Goal: Communication & Community: Answer question/provide support

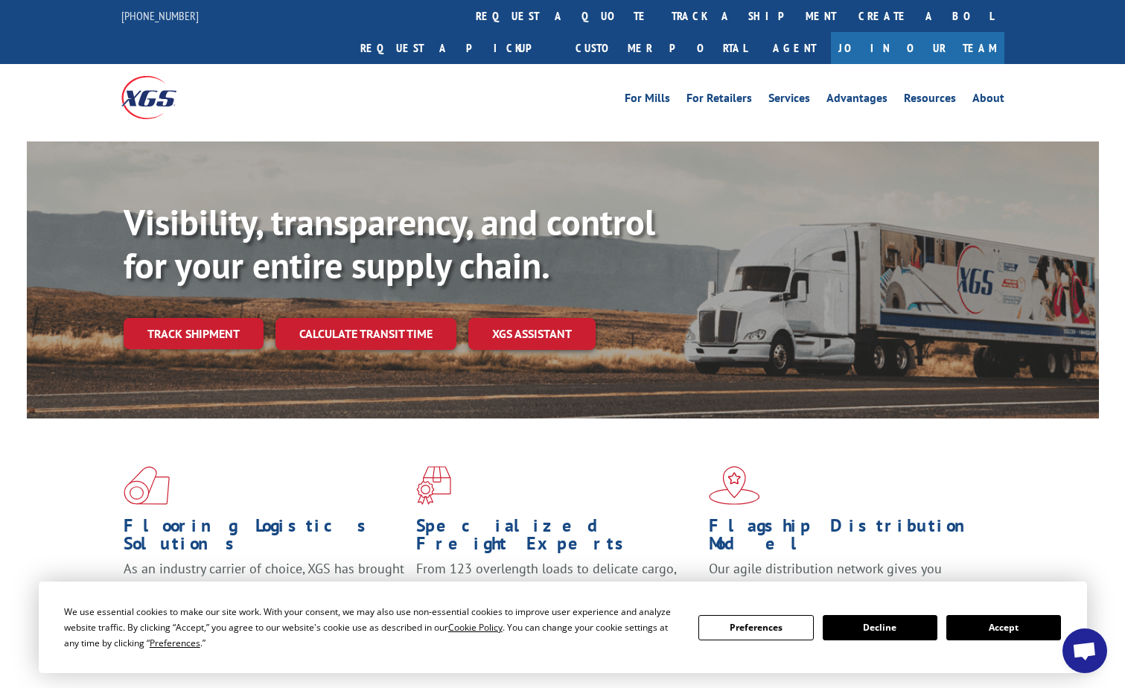
scroll to position [223, 0]
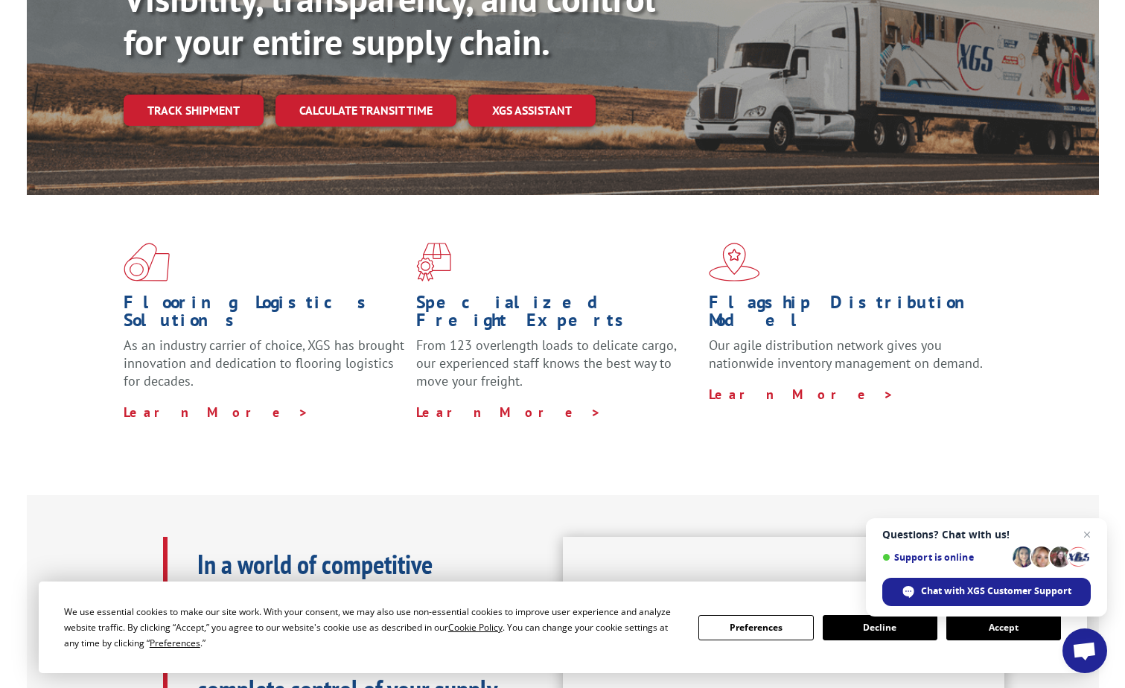
click at [1012, 626] on button "Accept" at bounding box center [1003, 627] width 115 height 25
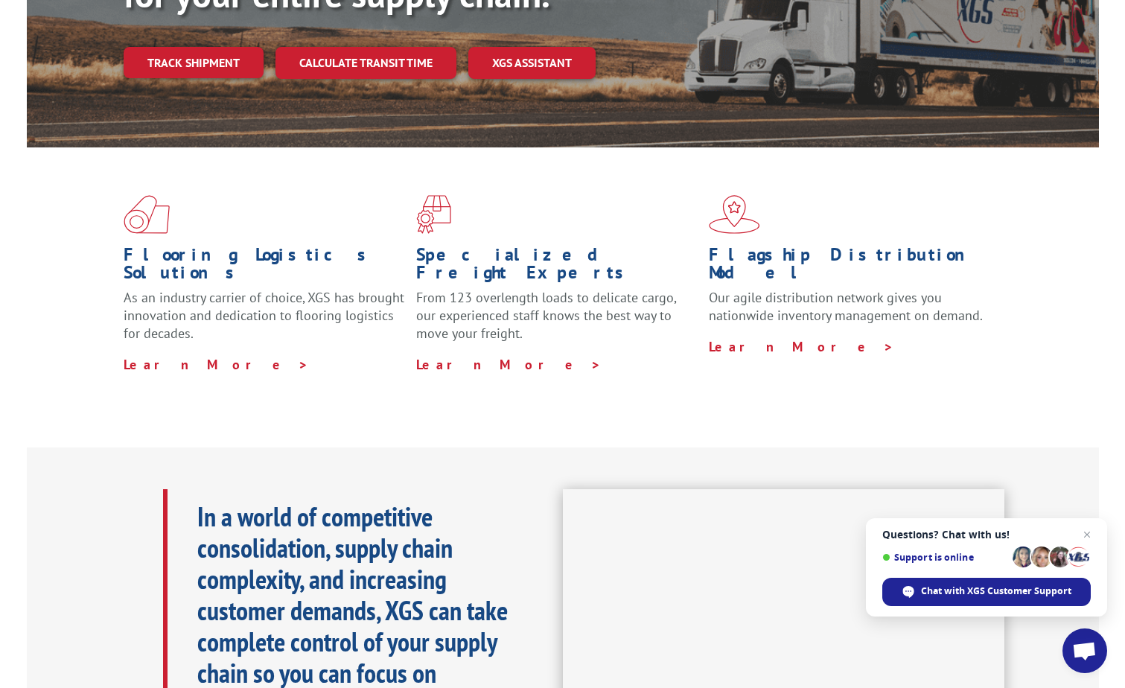
scroll to position [74, 0]
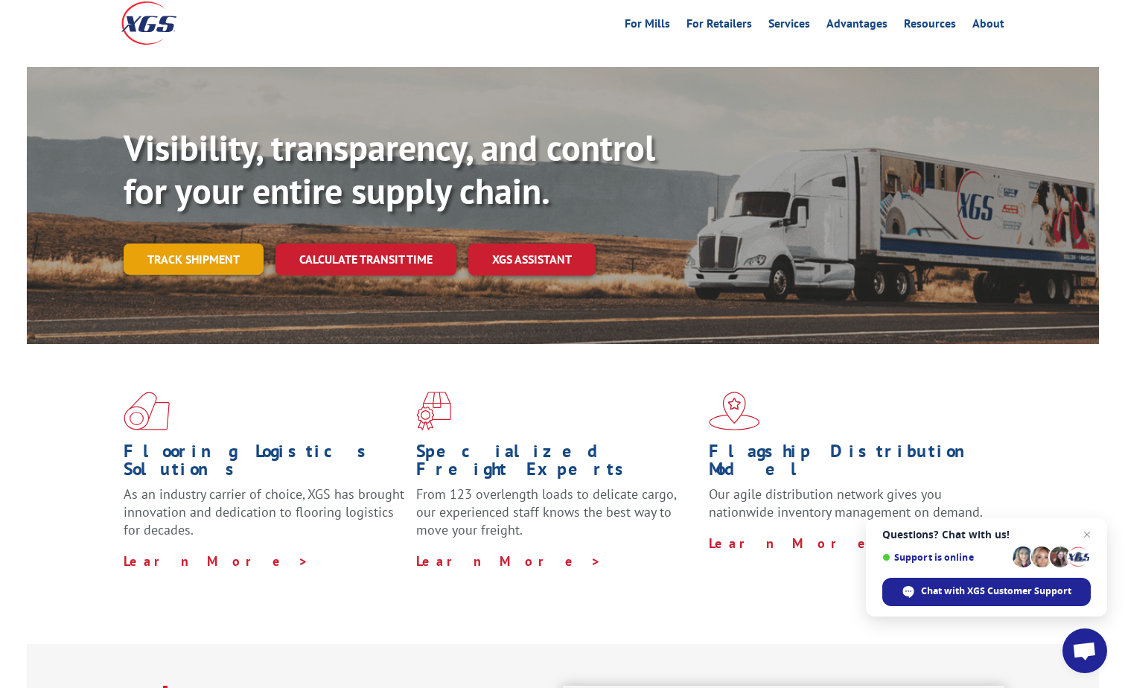
click at [178, 243] on link "Track shipment" at bounding box center [194, 258] width 140 height 31
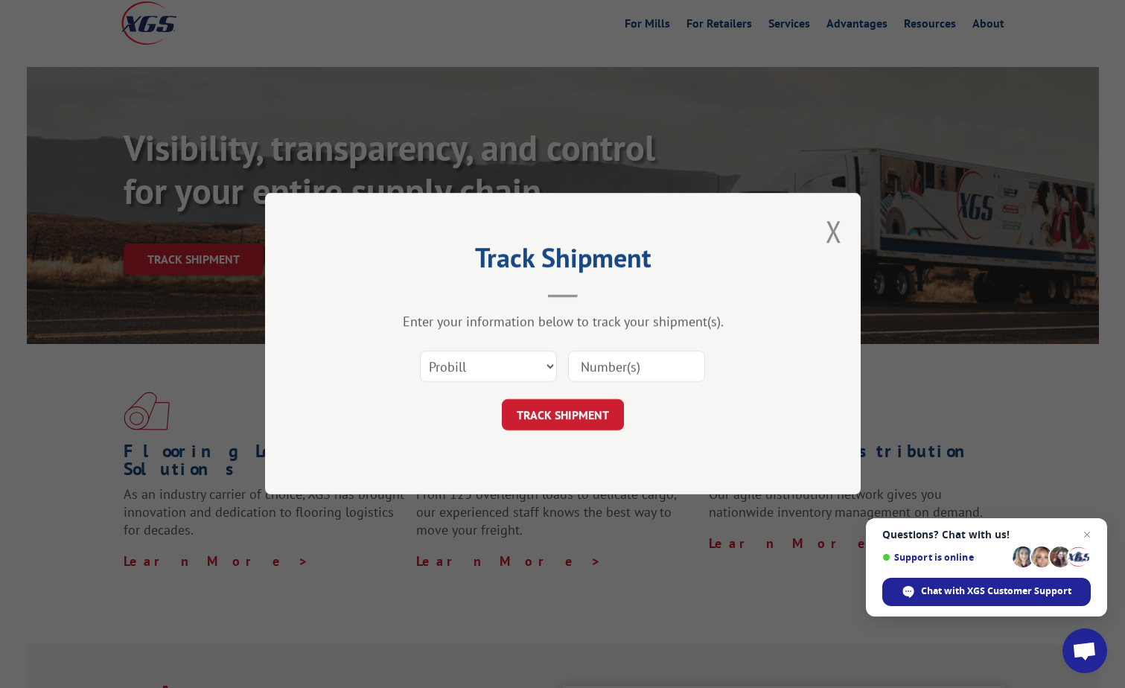
click at [654, 361] on input at bounding box center [636, 366] width 137 height 31
type input "17591593"
click at [551, 367] on select "Select category... Probill BOL PO" at bounding box center [488, 366] width 137 height 31
click at [570, 413] on button "TRACK SHIPMENT" at bounding box center [563, 415] width 122 height 31
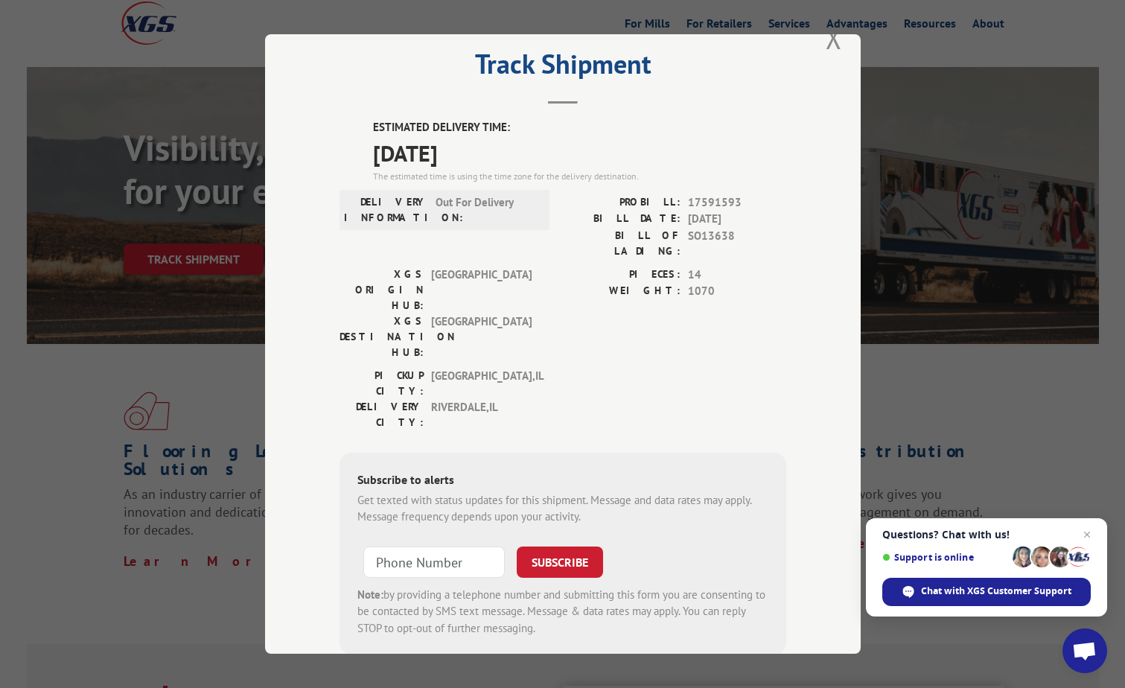
scroll to position [51, 0]
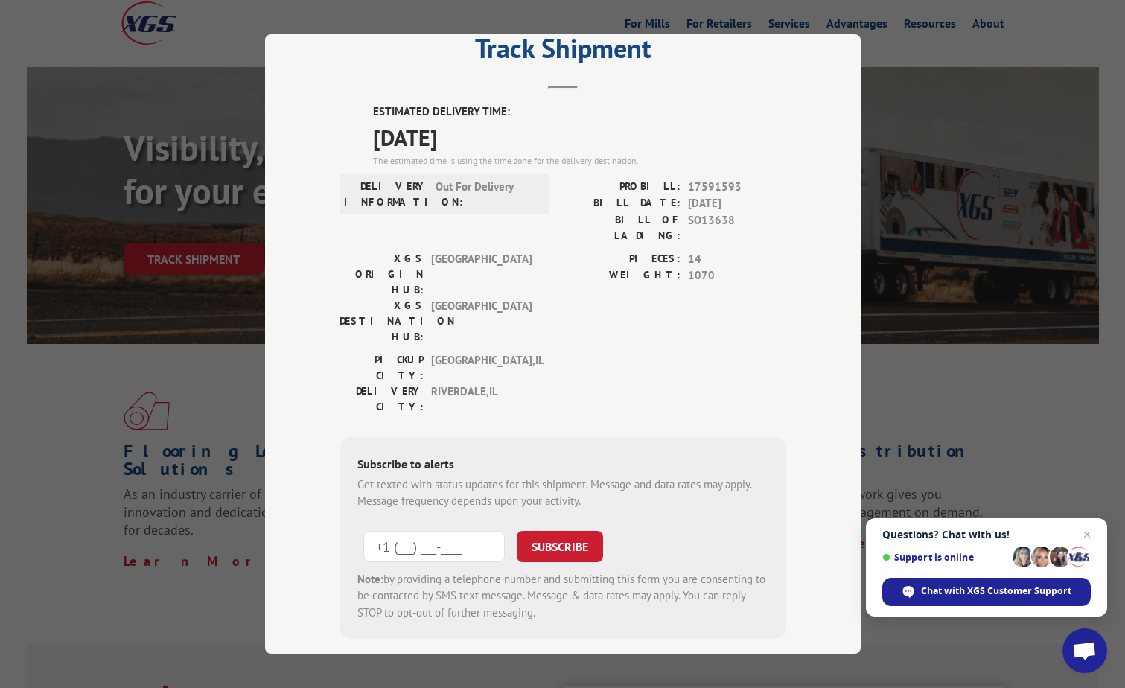
click at [462, 531] on input "+1 (___) ___-____" at bounding box center [433, 546] width 141 height 31
type input "[PHONE_NUMBER]"
click at [561, 531] on button "SUBSCRIBE" at bounding box center [560, 546] width 86 height 31
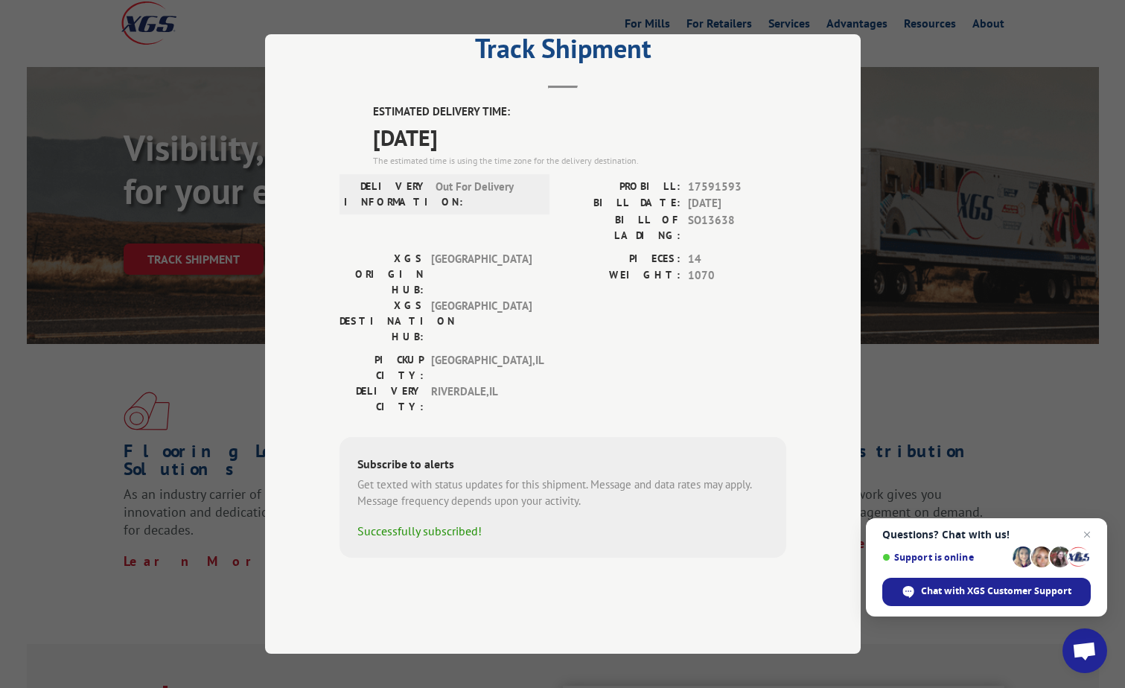
scroll to position [0, 0]
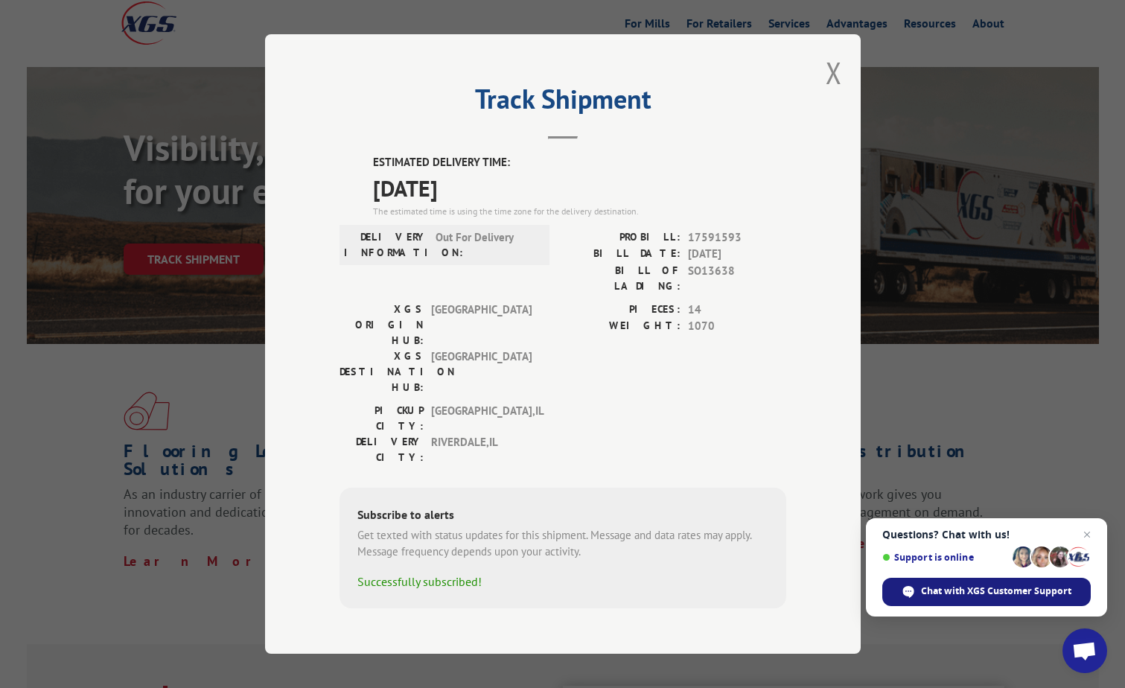
click at [980, 590] on span "Chat with XGS Customer Support" at bounding box center [996, 590] width 150 height 13
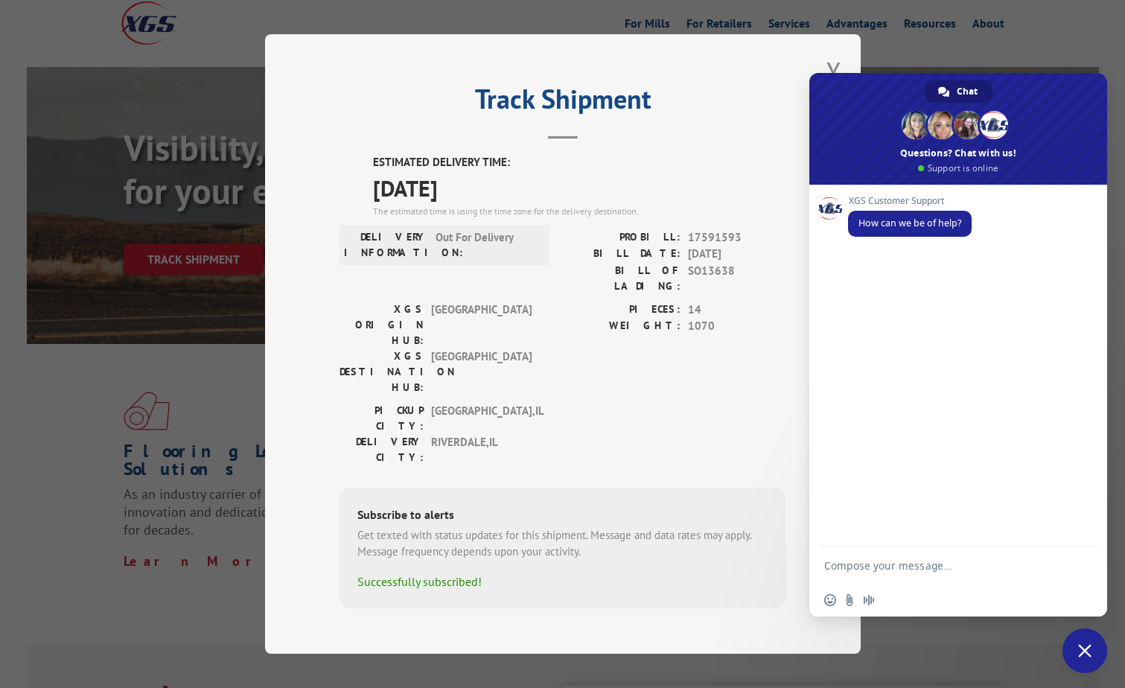
click at [879, 564] on textarea "Compose your message..." at bounding box center [943, 564] width 238 height 37
type textarea "w"
type textarea "j"
type textarea "Just checking to see if there is a time that the turf will arrive 17591593"
click at [1081, 549] on span "Send" at bounding box center [1081, 551] width 11 height 11
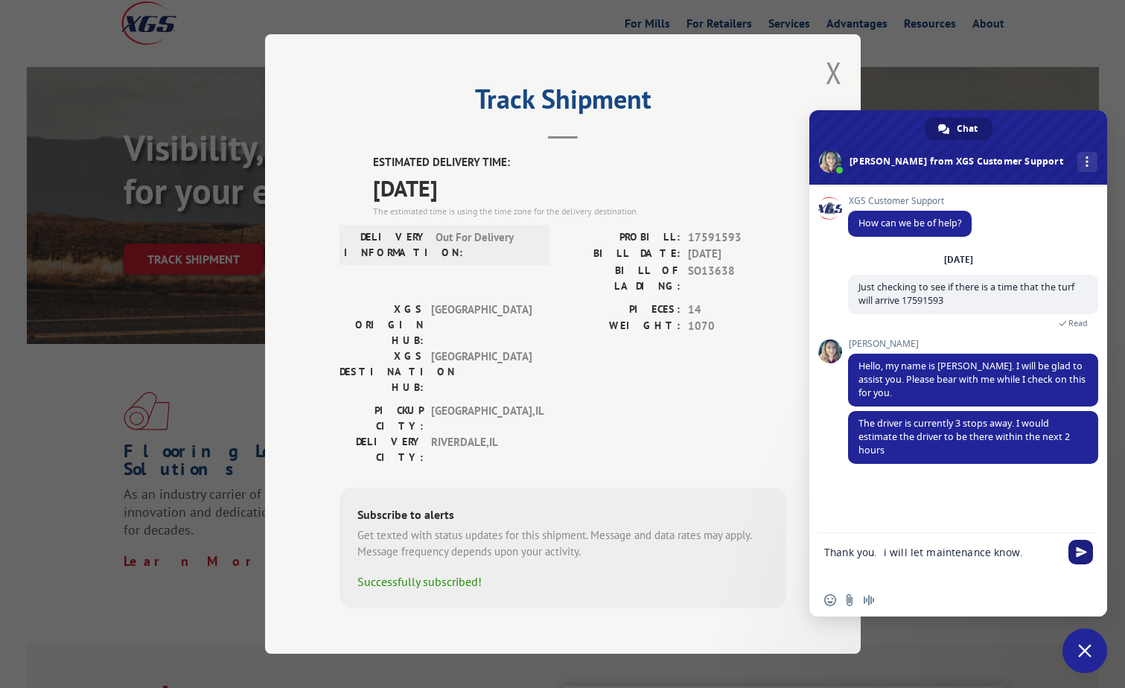
type textarea "Thank you. i will let maintenance know."
click at [1084, 552] on span "Send" at bounding box center [1081, 551] width 11 height 11
